Goal: Obtain resource: Download file/media

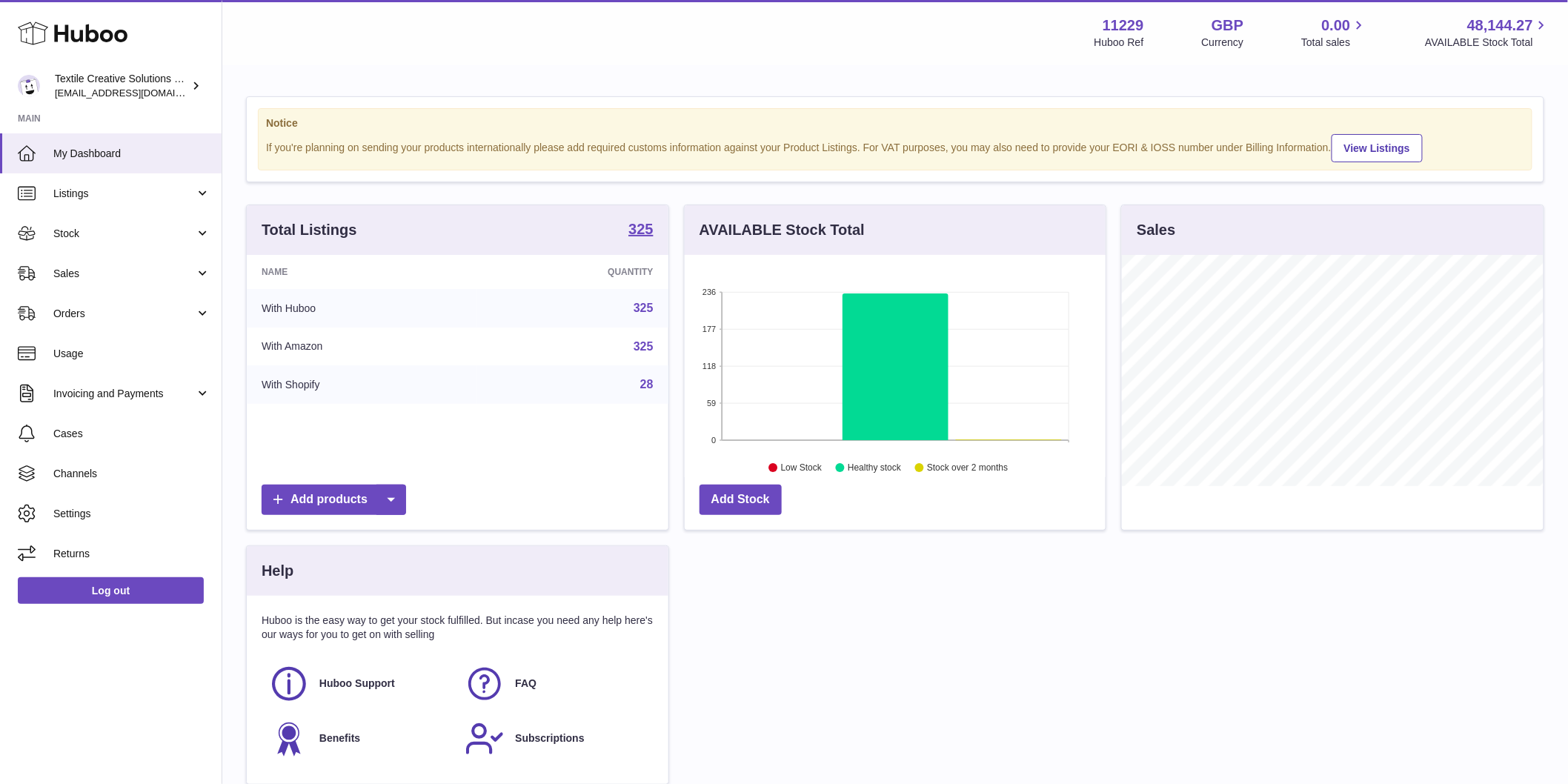
scroll to position [231, 421]
click at [122, 227] on span "Stock" at bounding box center [124, 233] width 142 height 14
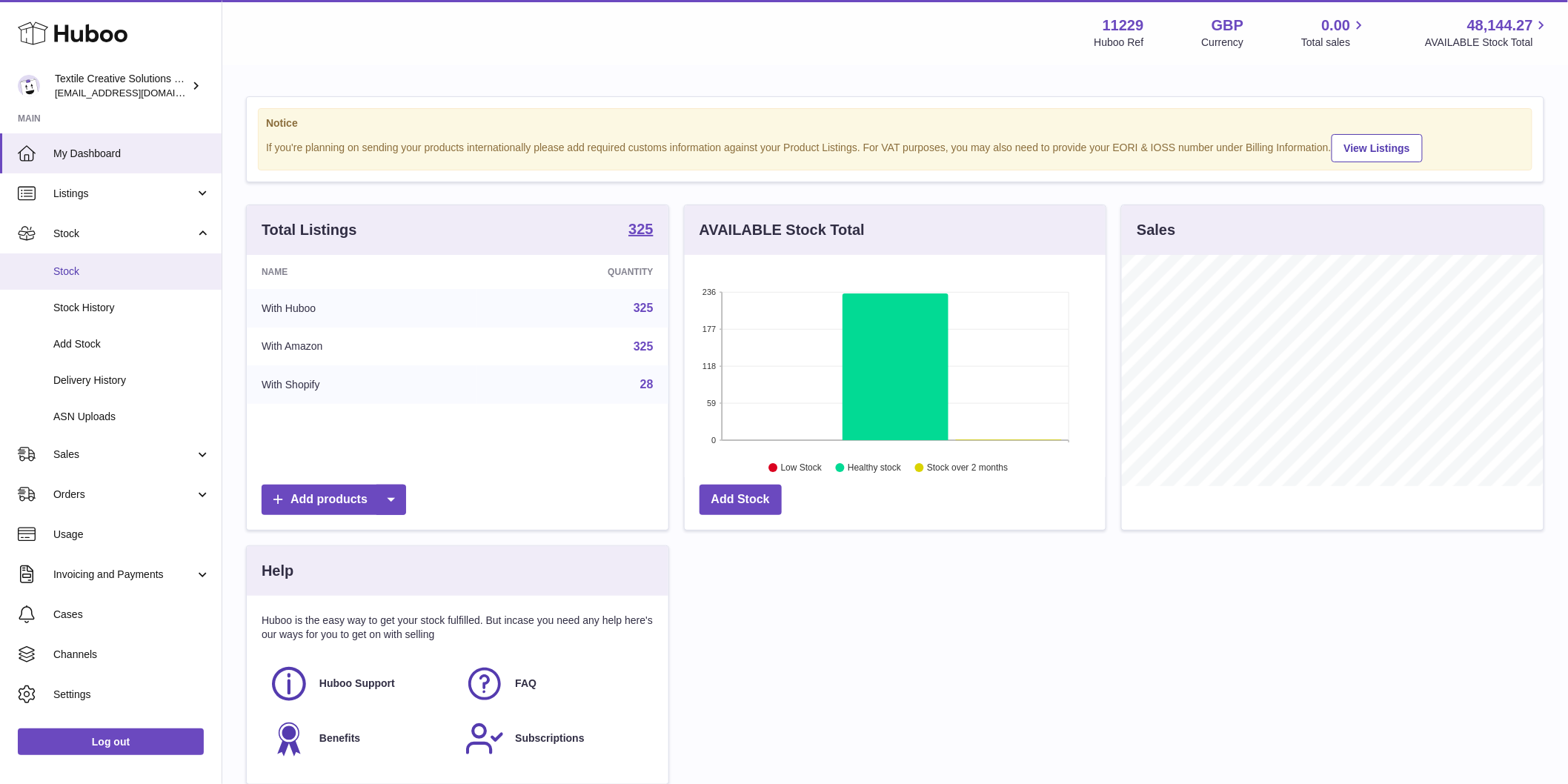
click at [111, 274] on span "Stock" at bounding box center [132, 271] width 157 height 14
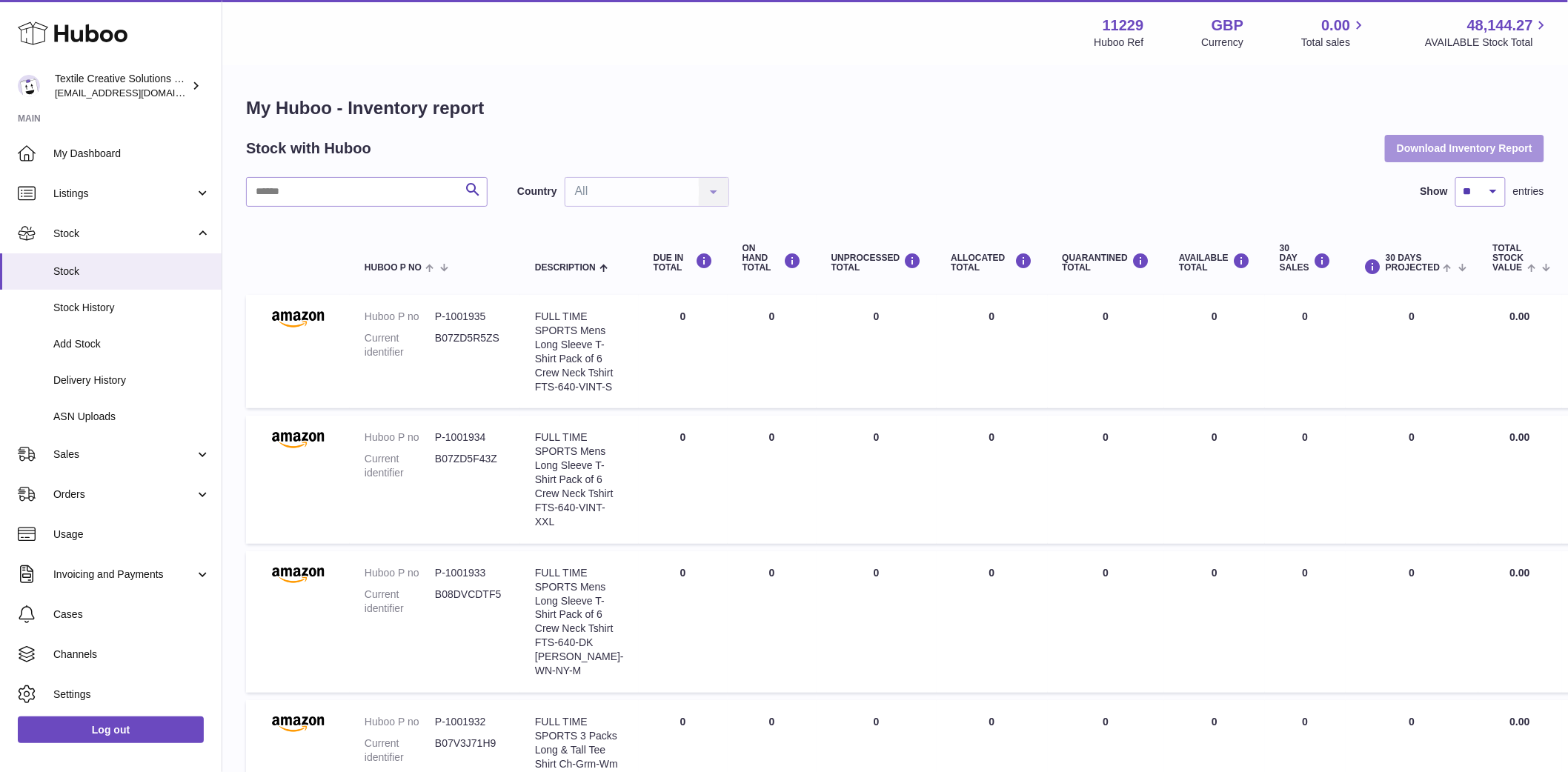
click at [1479, 141] on button "Download Inventory Report" at bounding box center [1465, 148] width 160 height 26
